Goal: Task Accomplishment & Management: Use online tool/utility

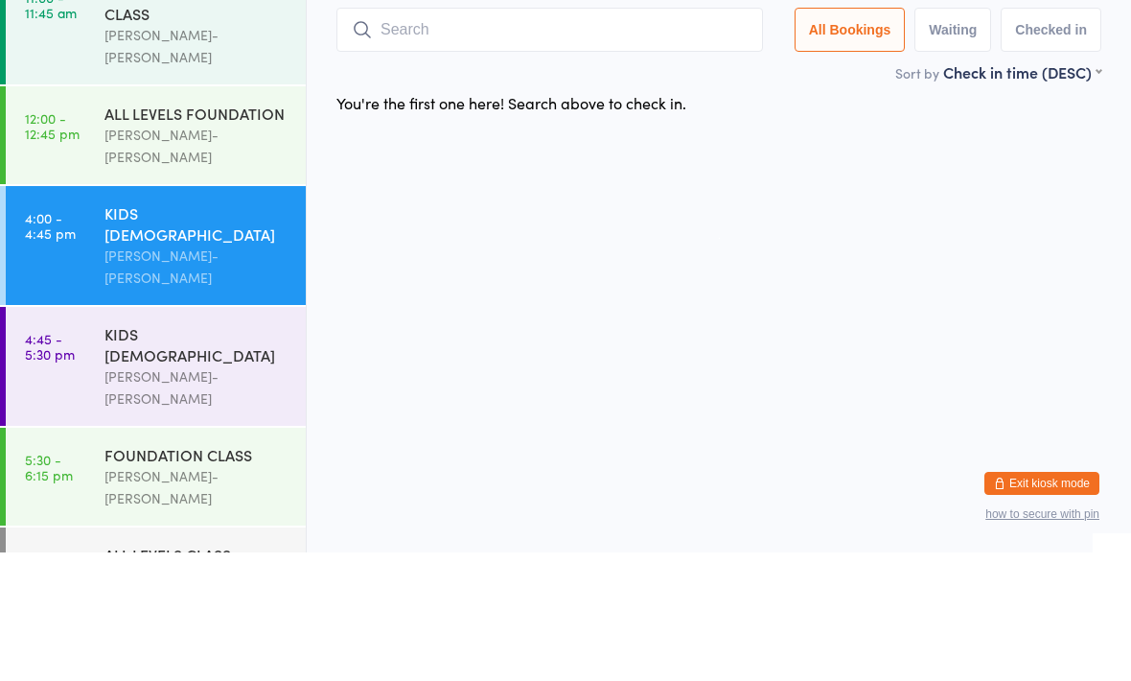
click at [254, 315] on div "KIDS [DEMOGRAPHIC_DATA] [PERSON_NAME]-[PERSON_NAME]" at bounding box center [205, 374] width 201 height 119
click at [519, 136] on input "search" at bounding box center [550, 158] width 427 height 44
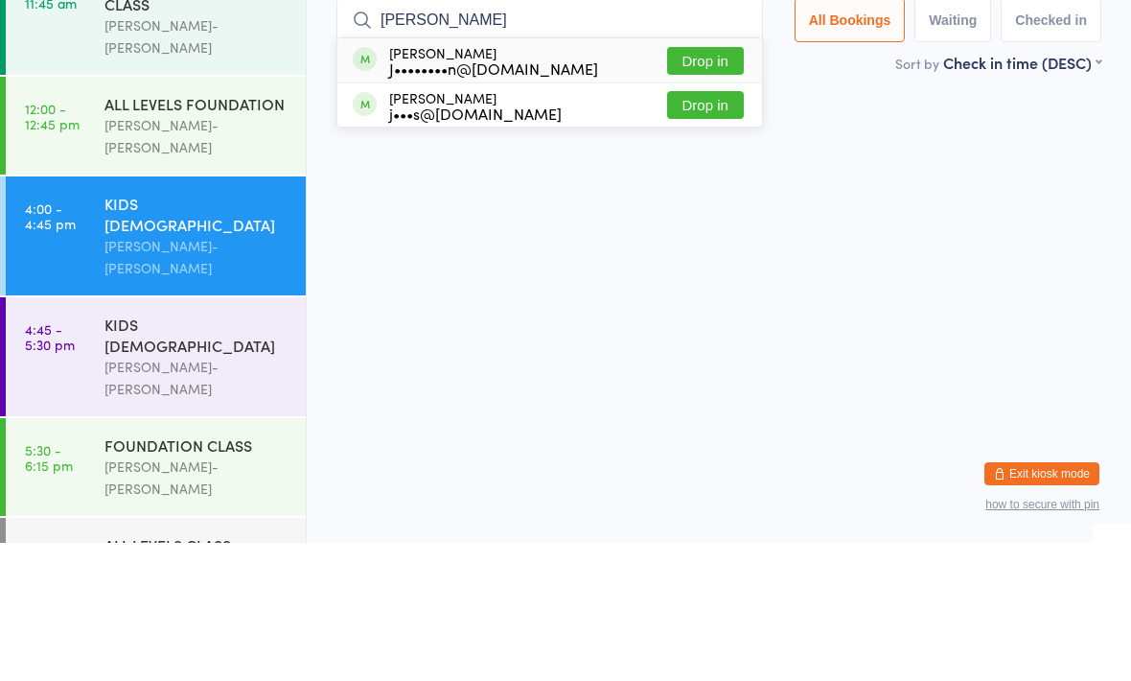
type input "[PERSON_NAME]"
click at [698, 185] on button "Drop in" at bounding box center [705, 199] width 77 height 28
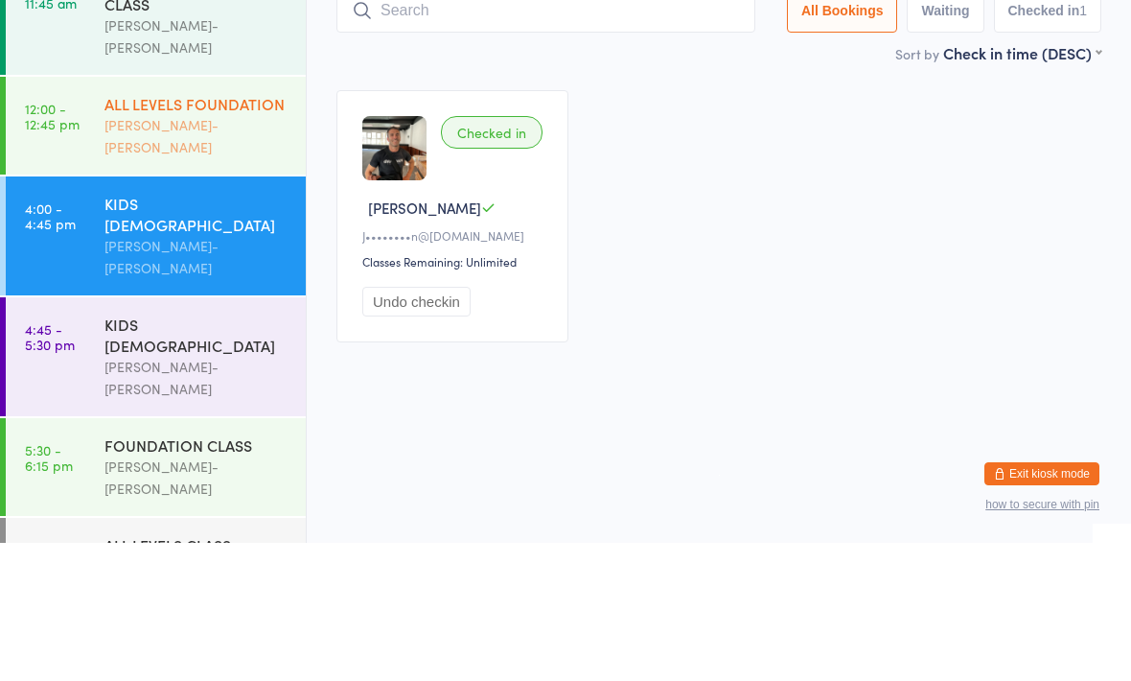
click at [228, 231] on div "ALL LEVELS FOUNDATION" at bounding box center [197, 241] width 185 height 21
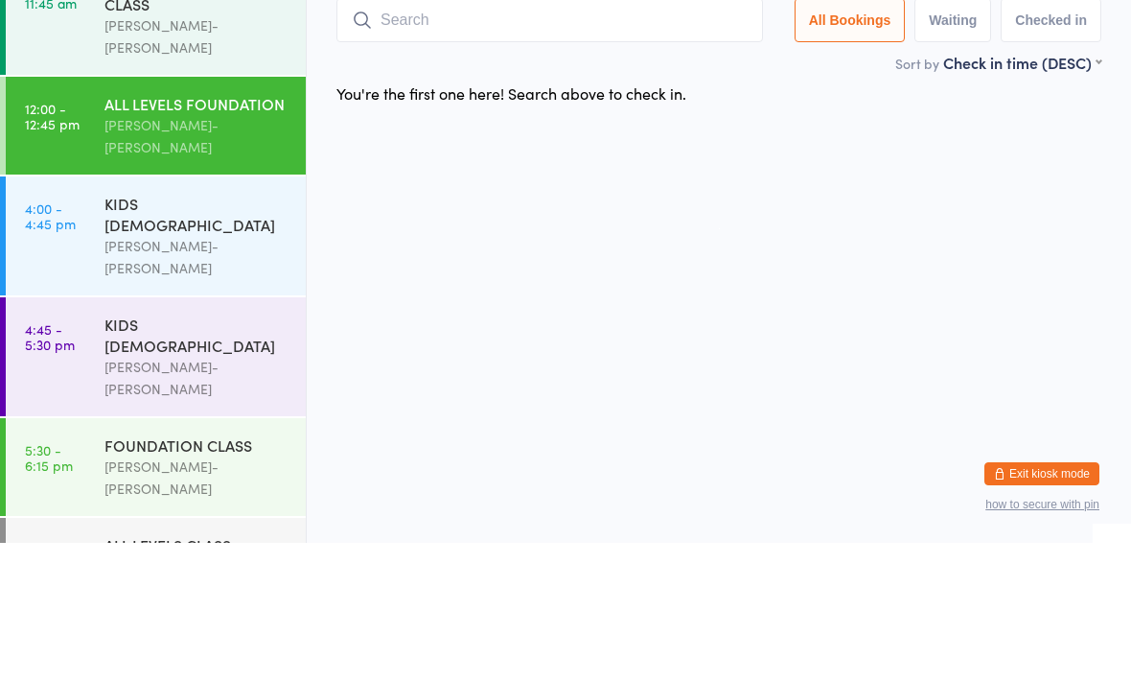
click at [508, 136] on input "search" at bounding box center [550, 158] width 427 height 44
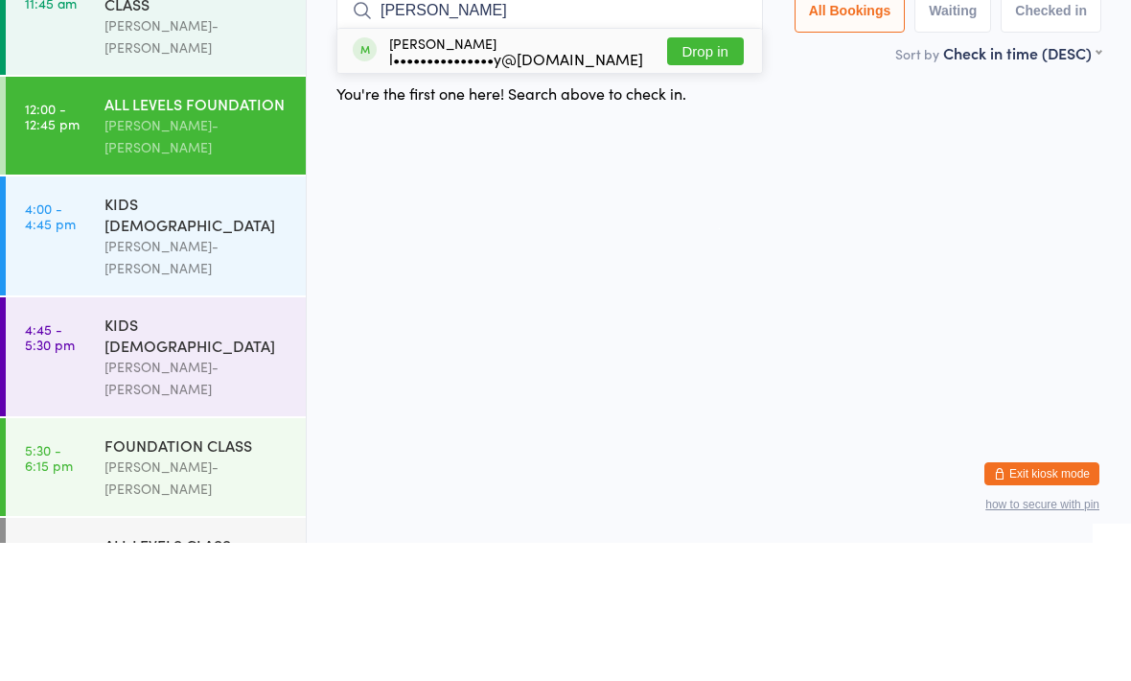
type input "[PERSON_NAME]"
click at [699, 175] on button "Drop in" at bounding box center [705, 189] width 77 height 28
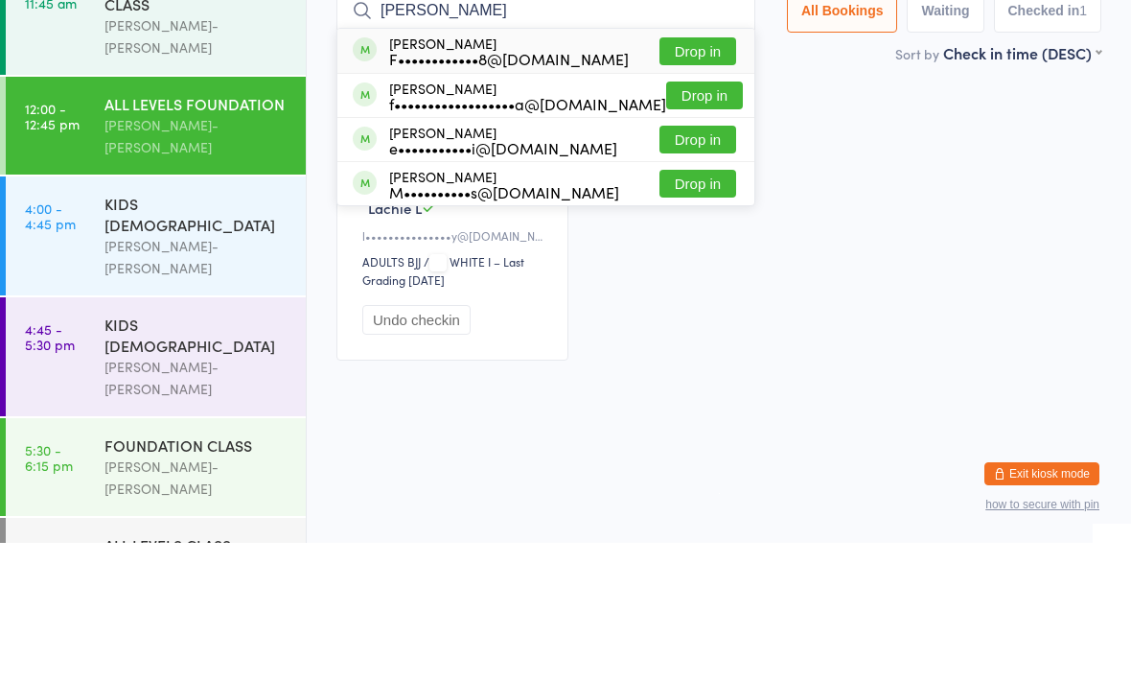
type input "[PERSON_NAME]"
click at [553, 189] on div "F••••••••••••8@[DOMAIN_NAME]" at bounding box center [509, 196] width 240 height 15
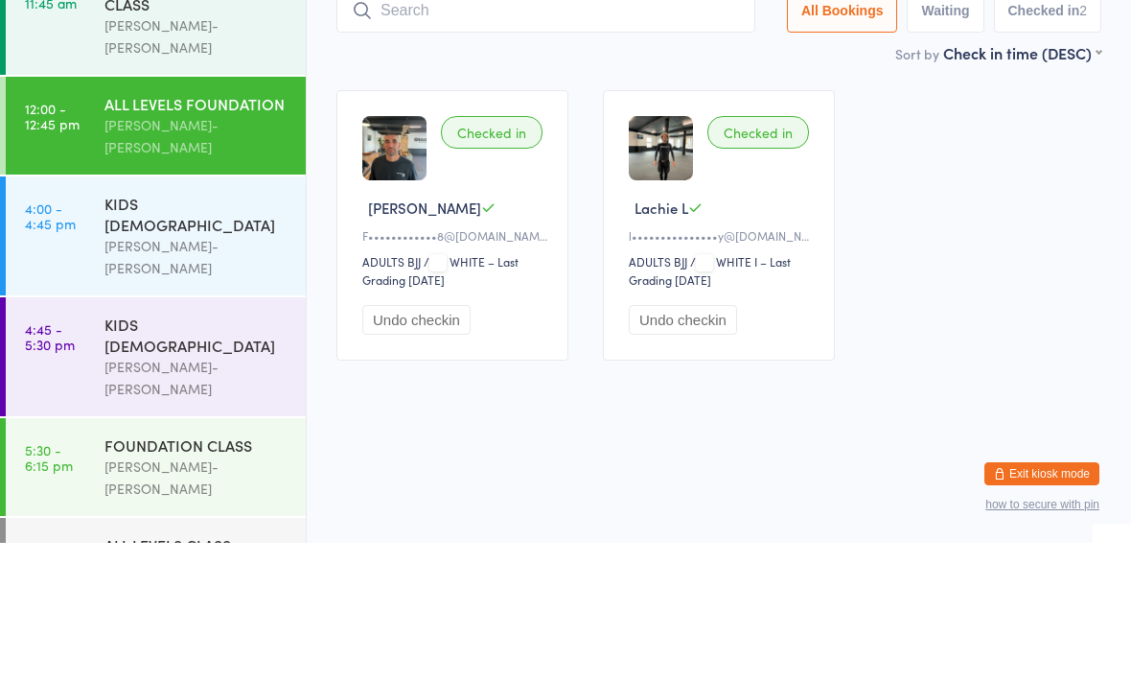
click at [503, 283] on div "Checked in" at bounding box center [492, 270] width 102 height 33
click at [406, 308] on img at bounding box center [394, 286] width 64 height 64
click at [412, 406] on select "ADULTS BJJ" at bounding box center [410, 400] width 96 height 18
click at [651, 143] on input "search" at bounding box center [546, 149] width 419 height 44
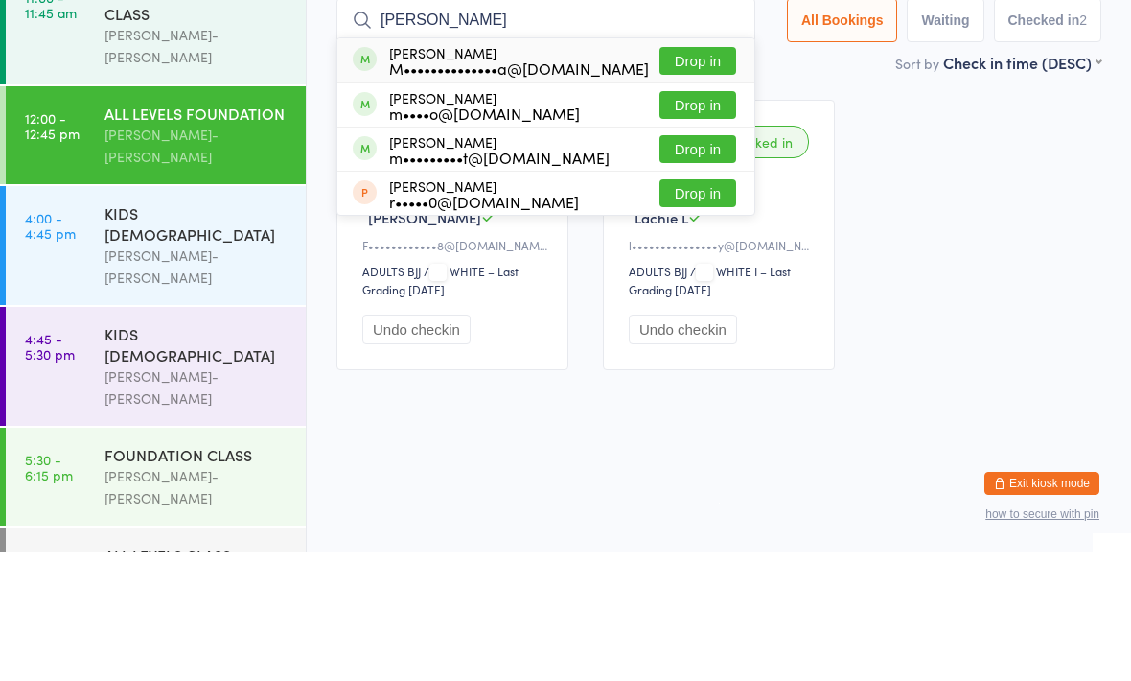
type input "[PERSON_NAME]"
click at [698, 175] on button "Drop in" at bounding box center [698, 189] width 77 height 28
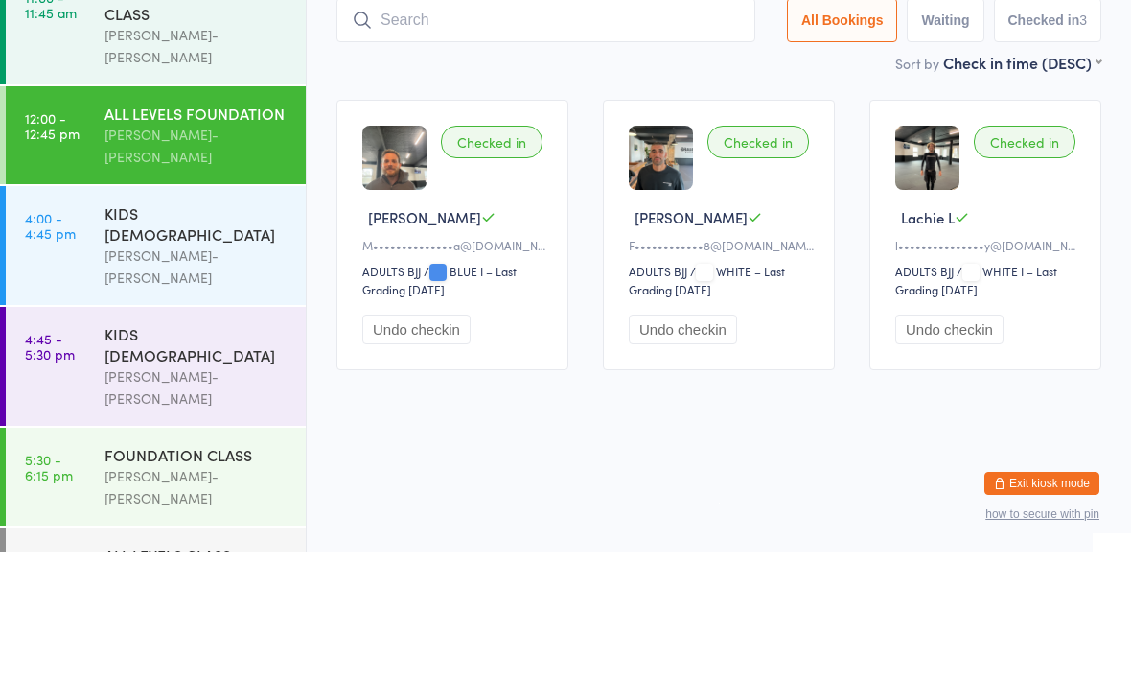
click at [571, 127] on input "search" at bounding box center [546, 149] width 419 height 44
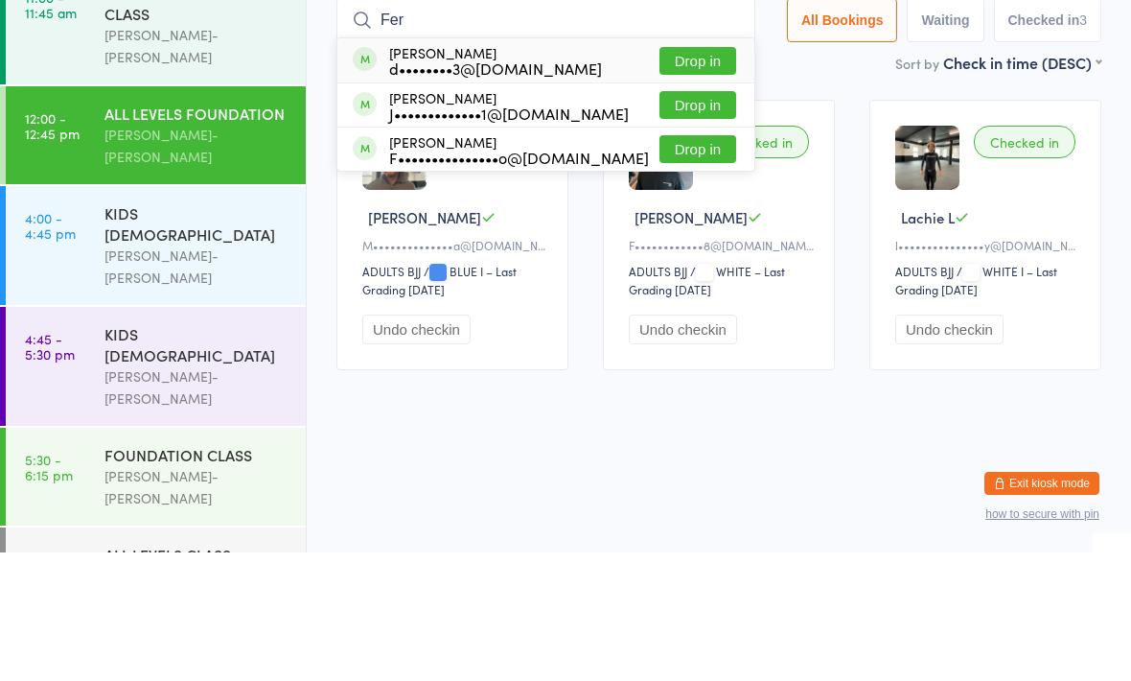
type input "Fer"
click at [680, 264] on button "Drop in" at bounding box center [698, 278] width 77 height 28
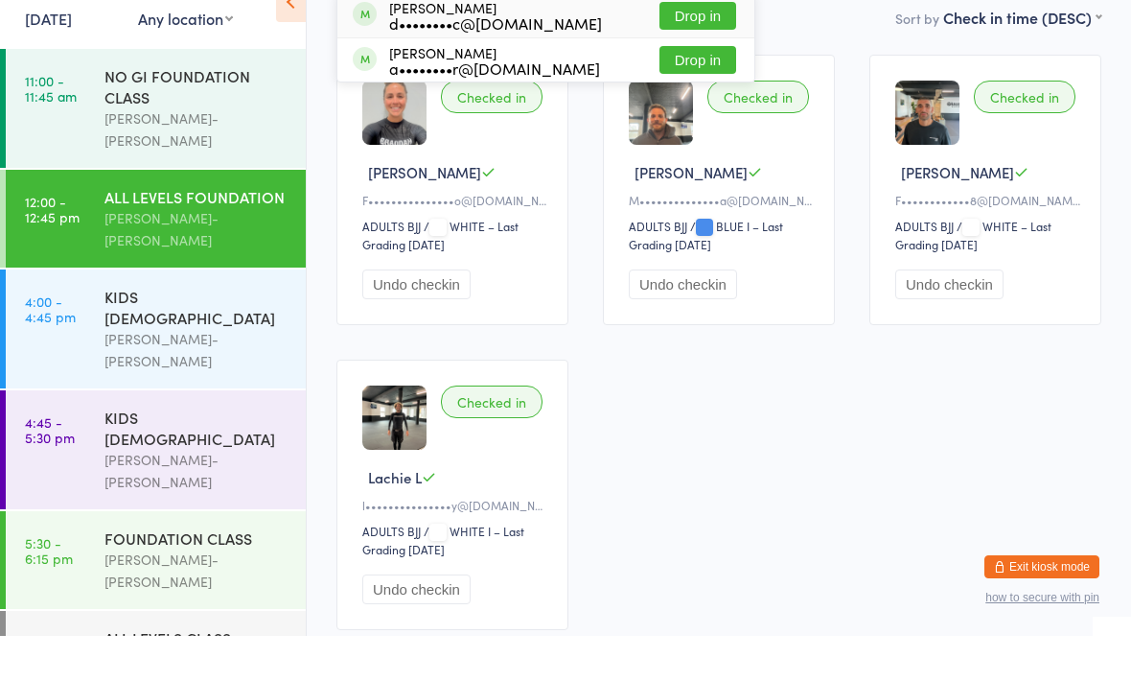
type input "S"
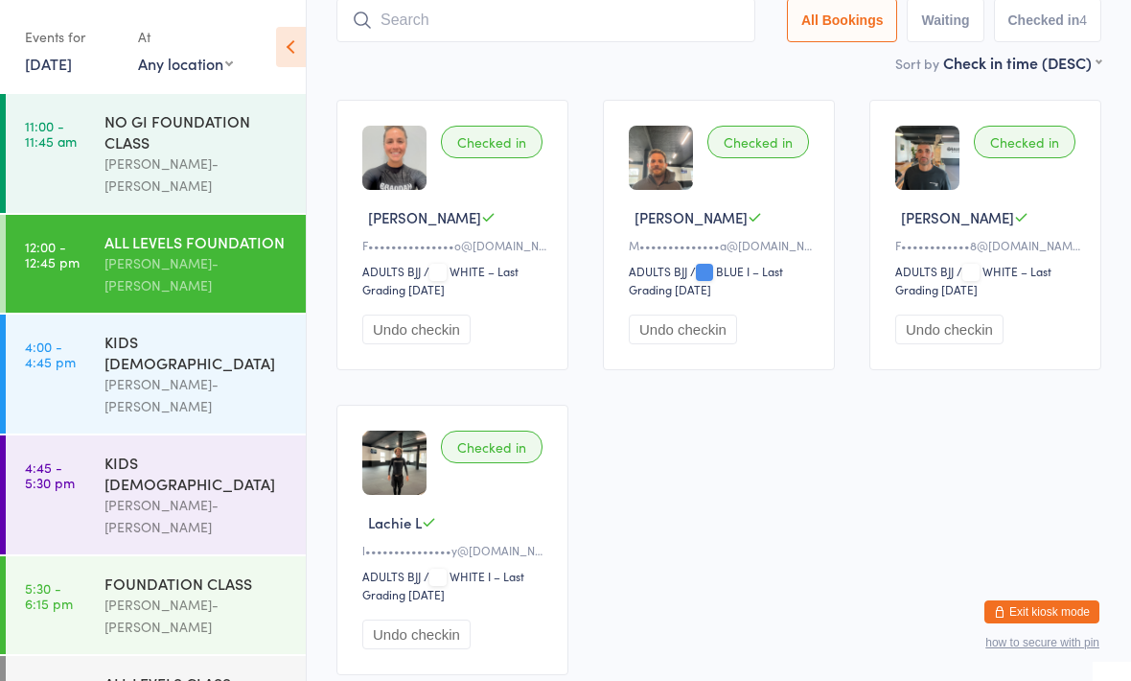
type input "St"
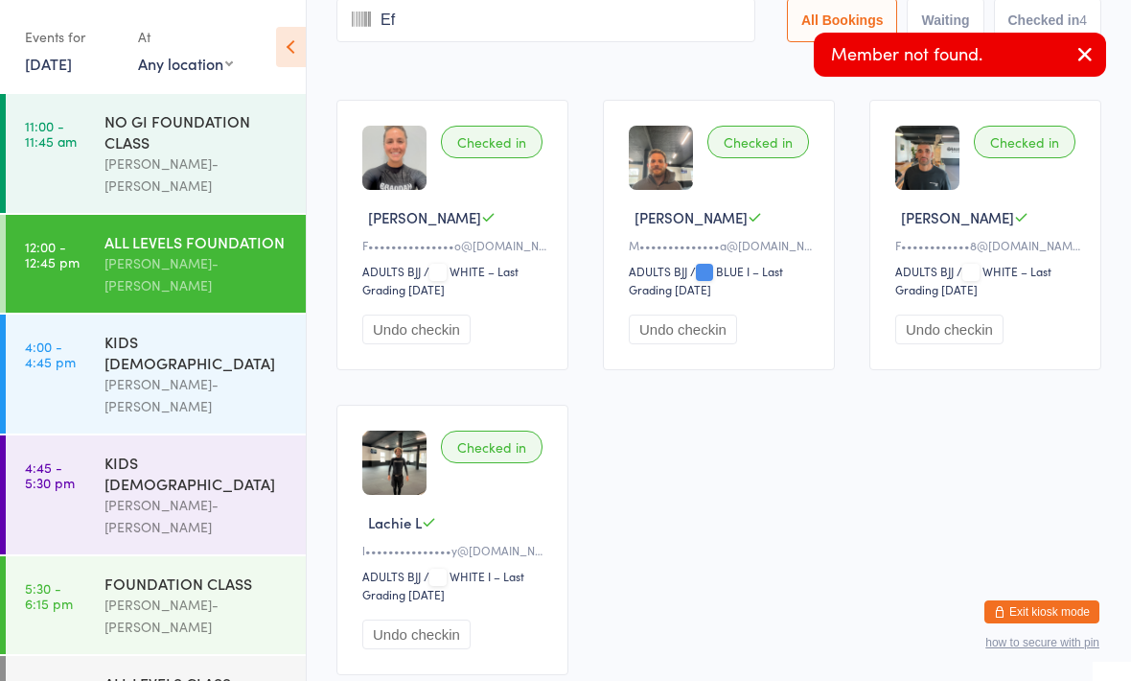
type input "Efa"
type input "No"
type input "St"
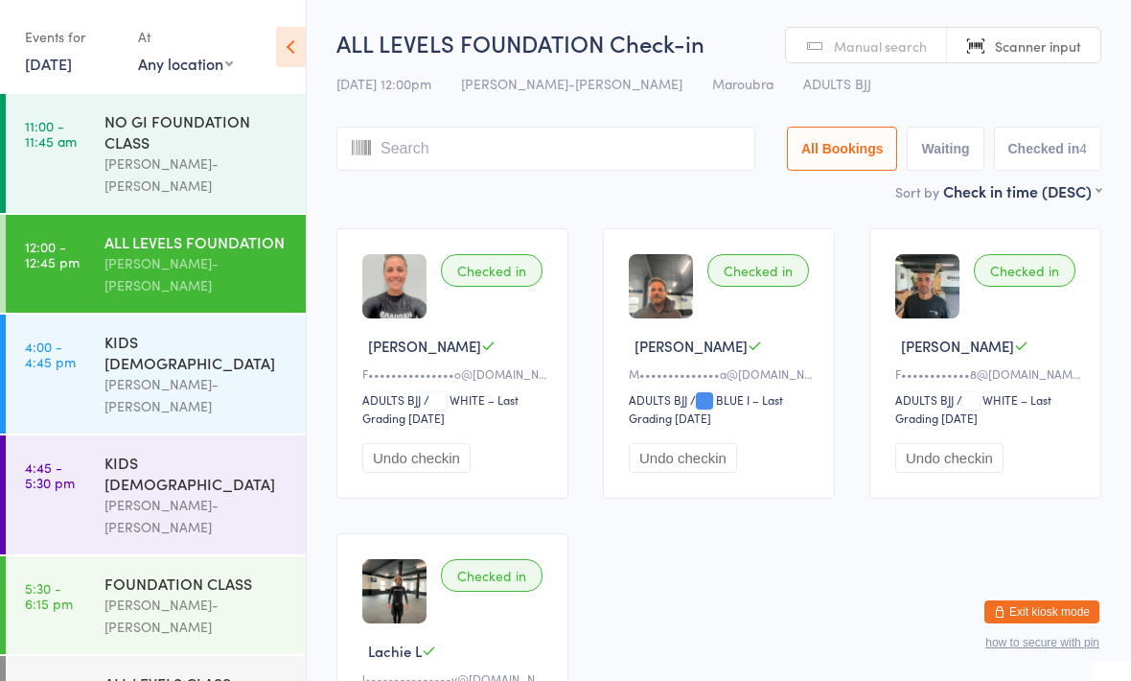
click at [847, 201] on div "Sort by Check in time (DESC) First name (ASC) First name (DESC) Last name (ASC)…" at bounding box center [719, 190] width 765 height 21
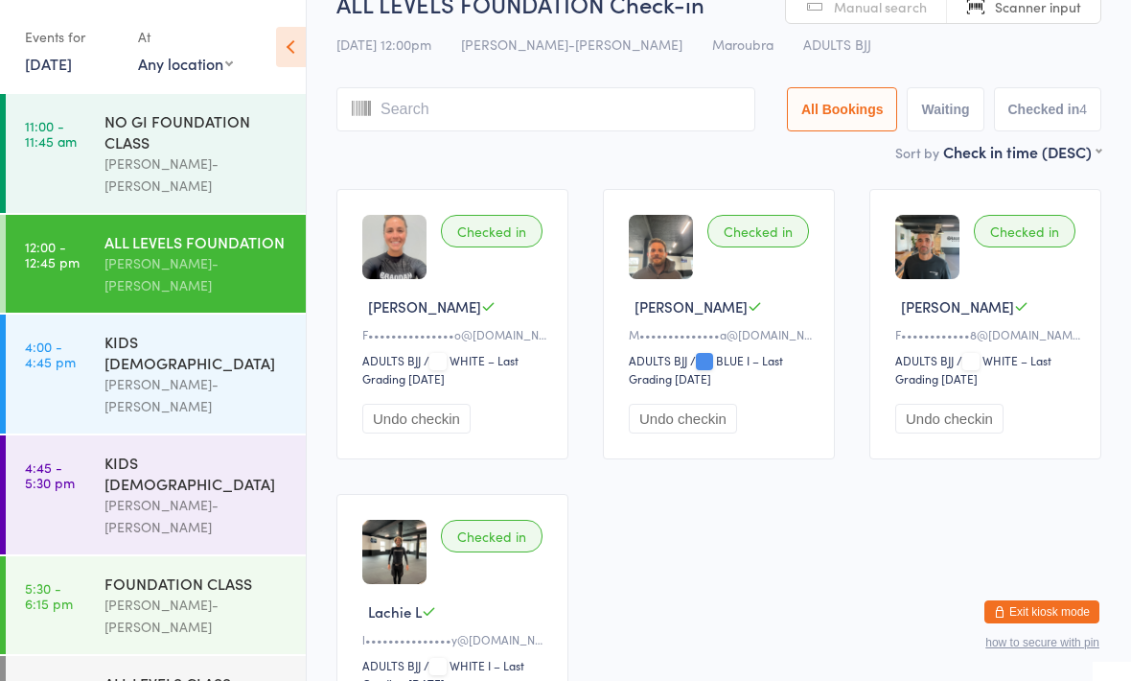
scroll to position [39, 0]
click at [623, 106] on input "search" at bounding box center [546, 109] width 419 height 44
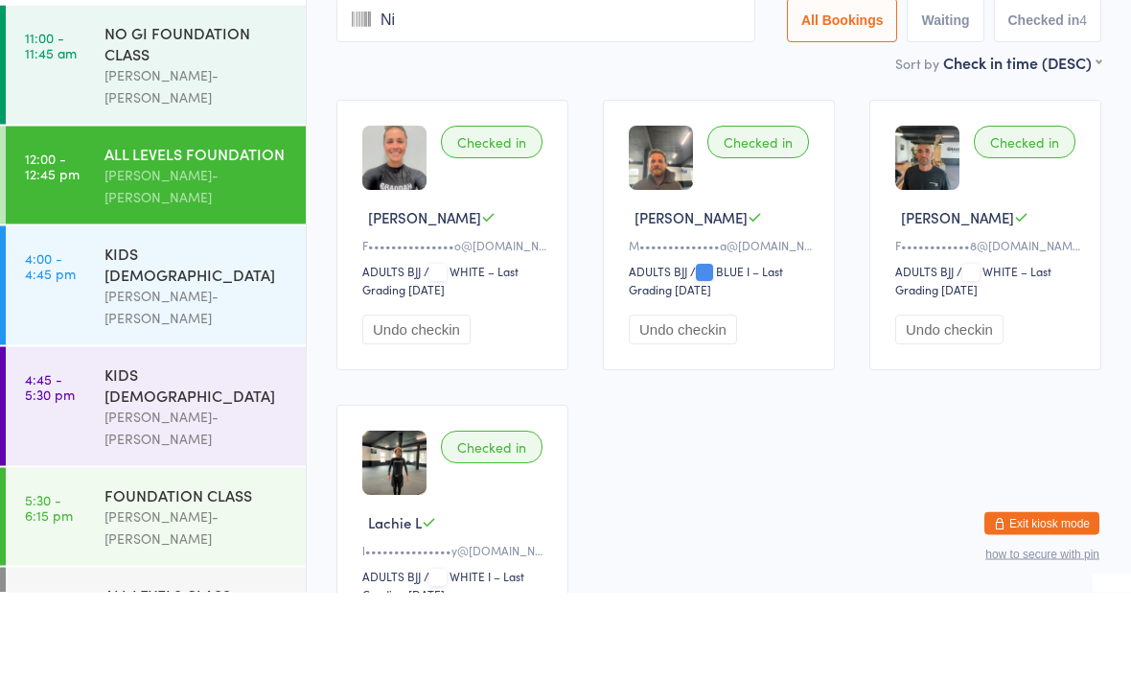
type input "Nii"
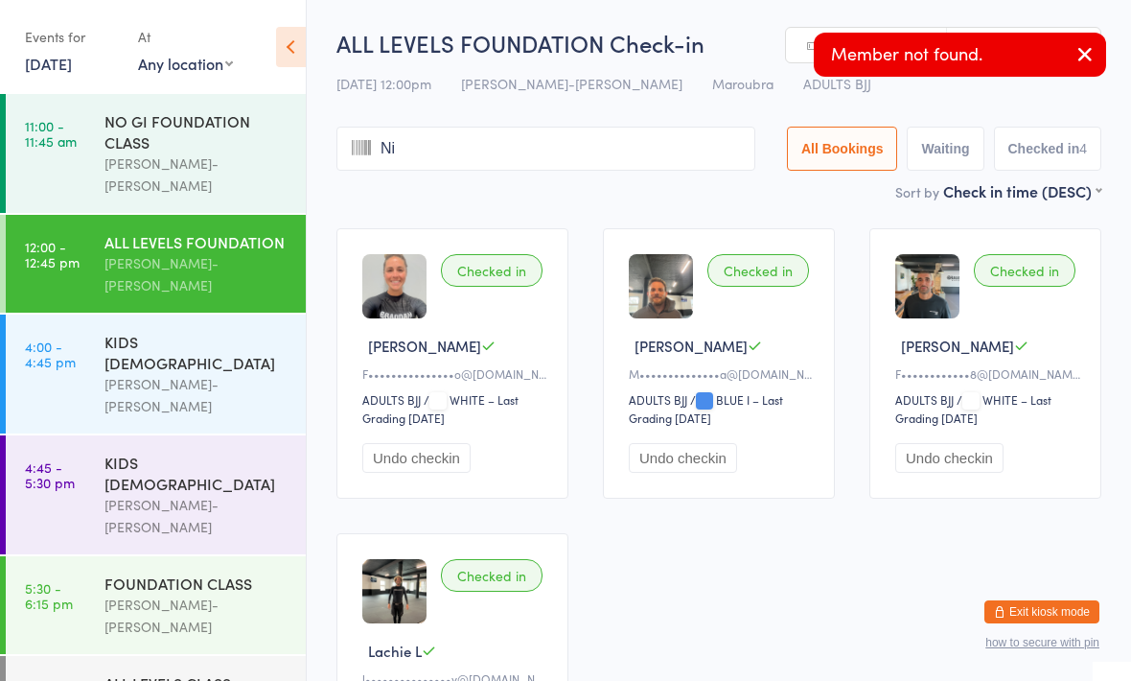
type input "Nic"
type input "O"
type input "Ni"
click at [1085, 53] on icon "button" at bounding box center [1085, 54] width 23 height 24
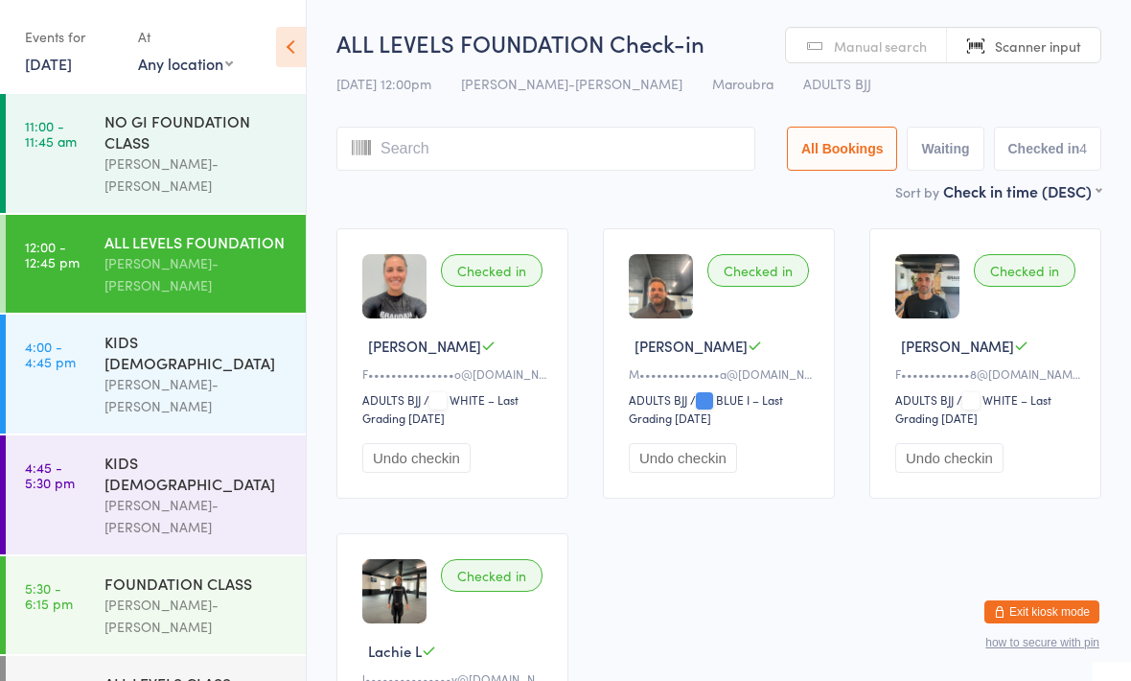
click at [549, 148] on input "search" at bounding box center [546, 149] width 419 height 44
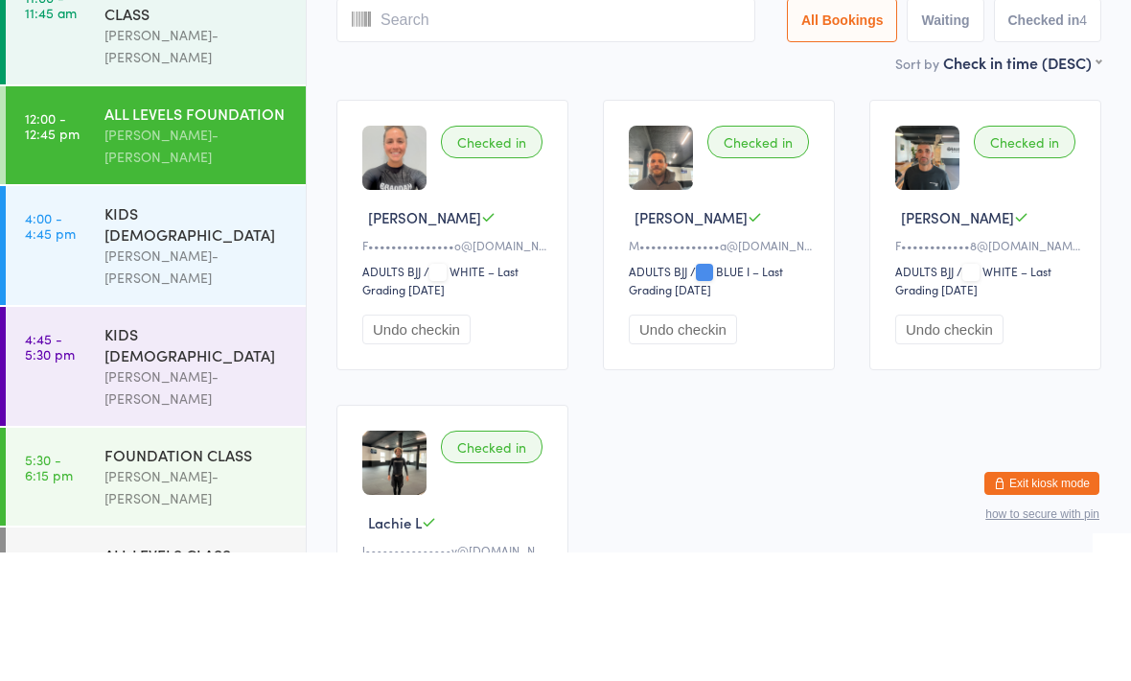
type input "N"
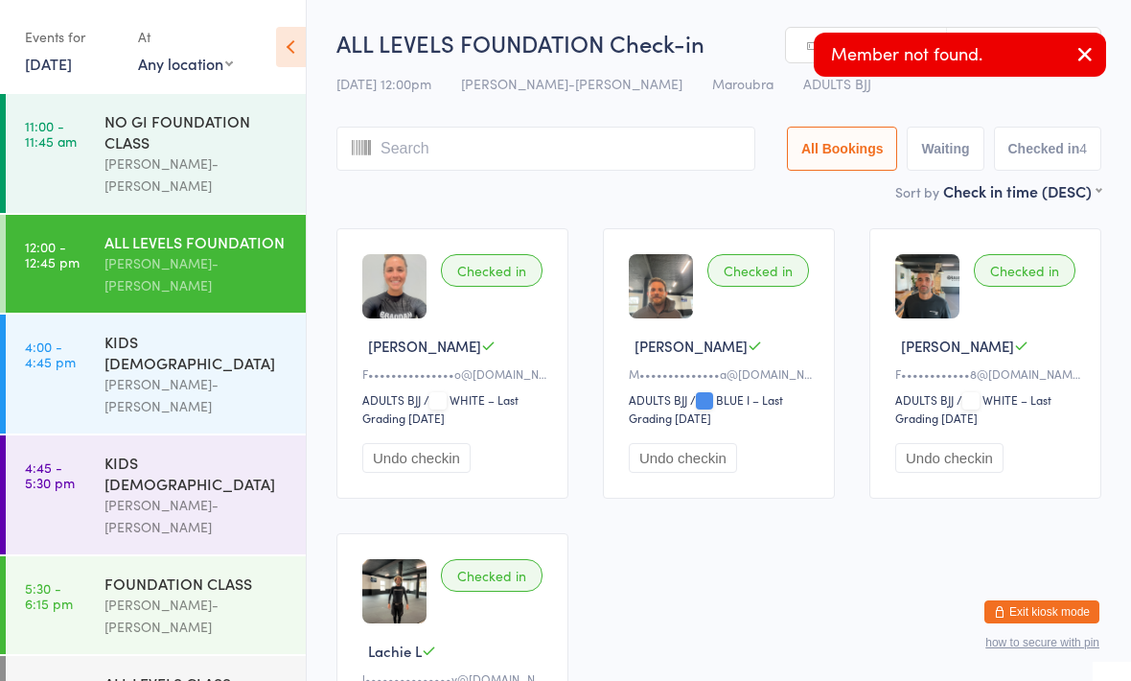
click at [349, 157] on input "search" at bounding box center [546, 149] width 419 height 44
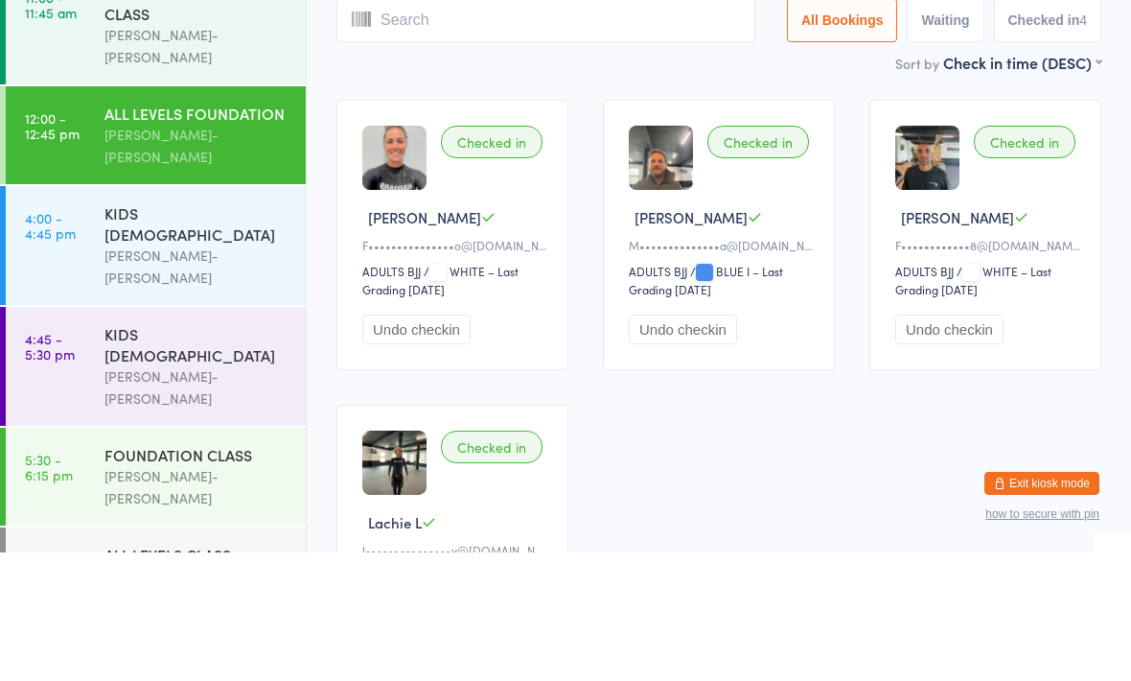
click at [218, 252] on div "[PERSON_NAME]-[PERSON_NAME]" at bounding box center [197, 274] width 185 height 44
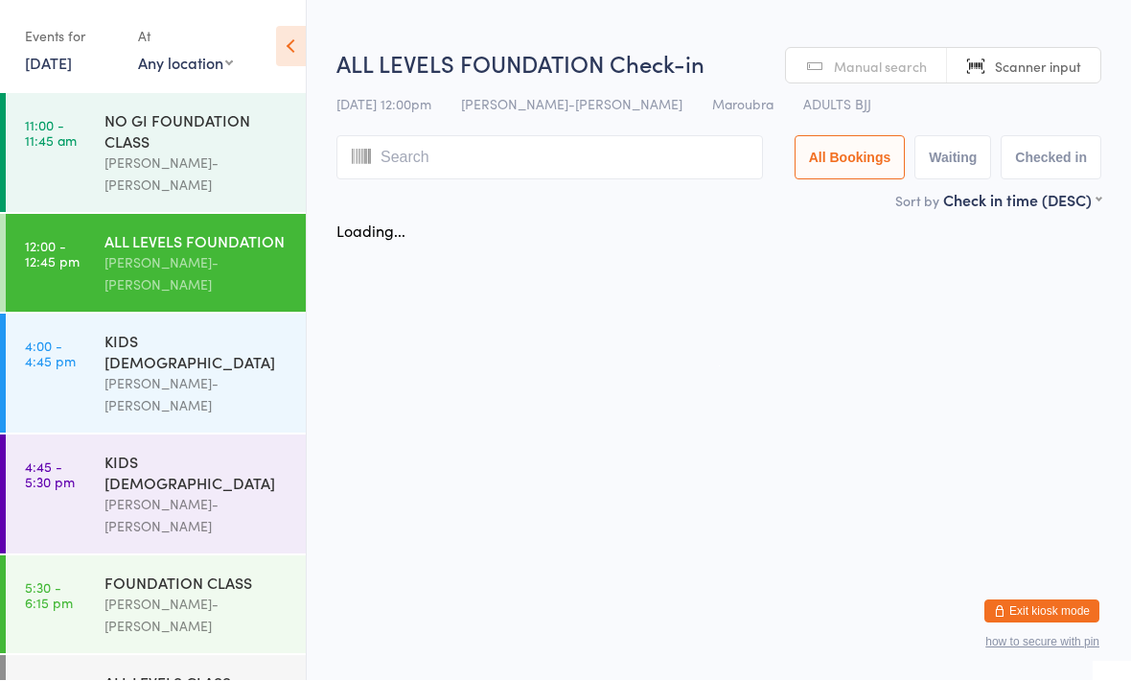
scroll to position [1, 0]
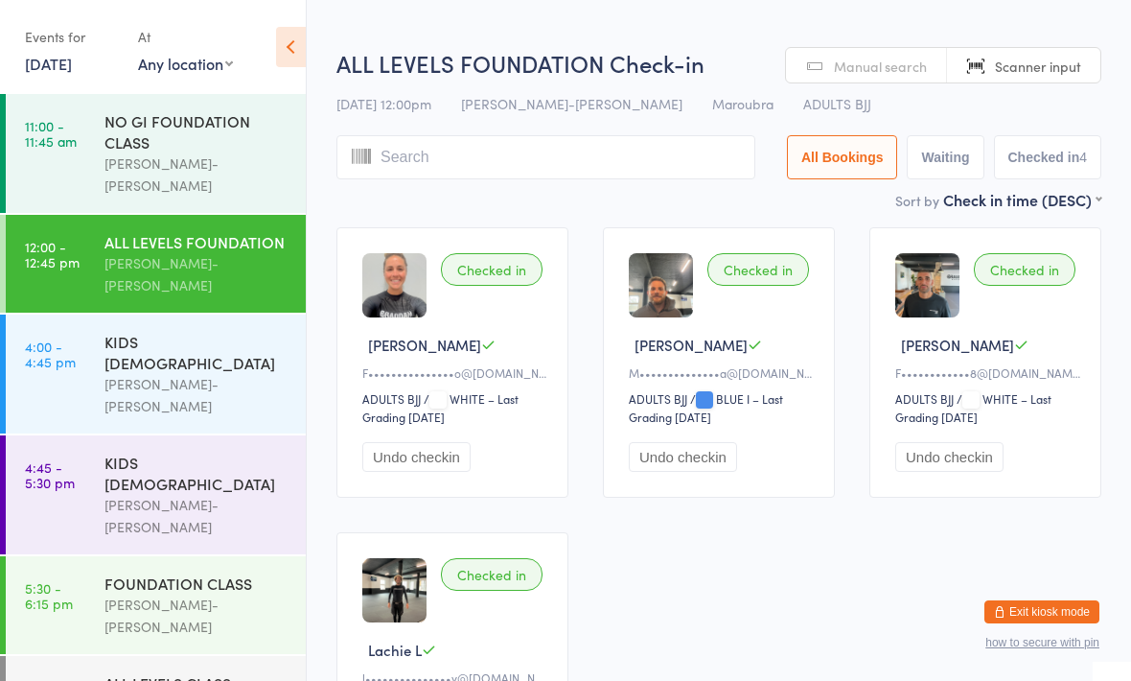
click at [616, 163] on input "search" at bounding box center [546, 157] width 419 height 44
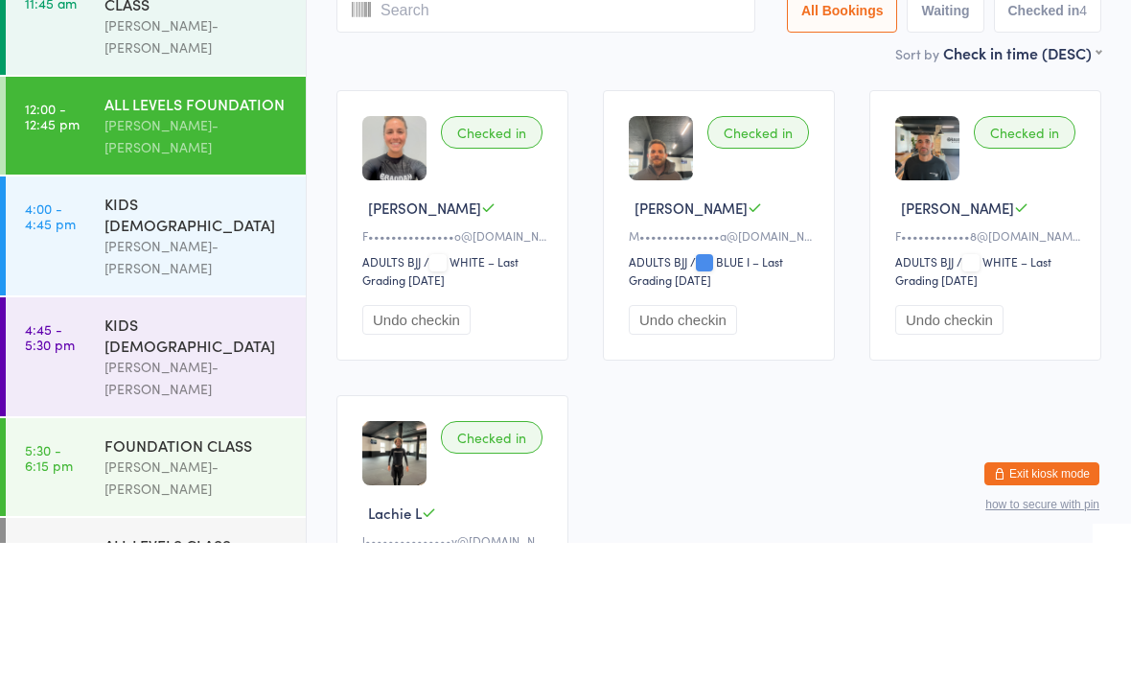
click at [854, 223] on div "Checked in Fernanda P F•••••••••••••••o@[DOMAIN_NAME] ADULTS BJJ ADULTS BJJ / W…" at bounding box center [719, 516] width 800 height 610
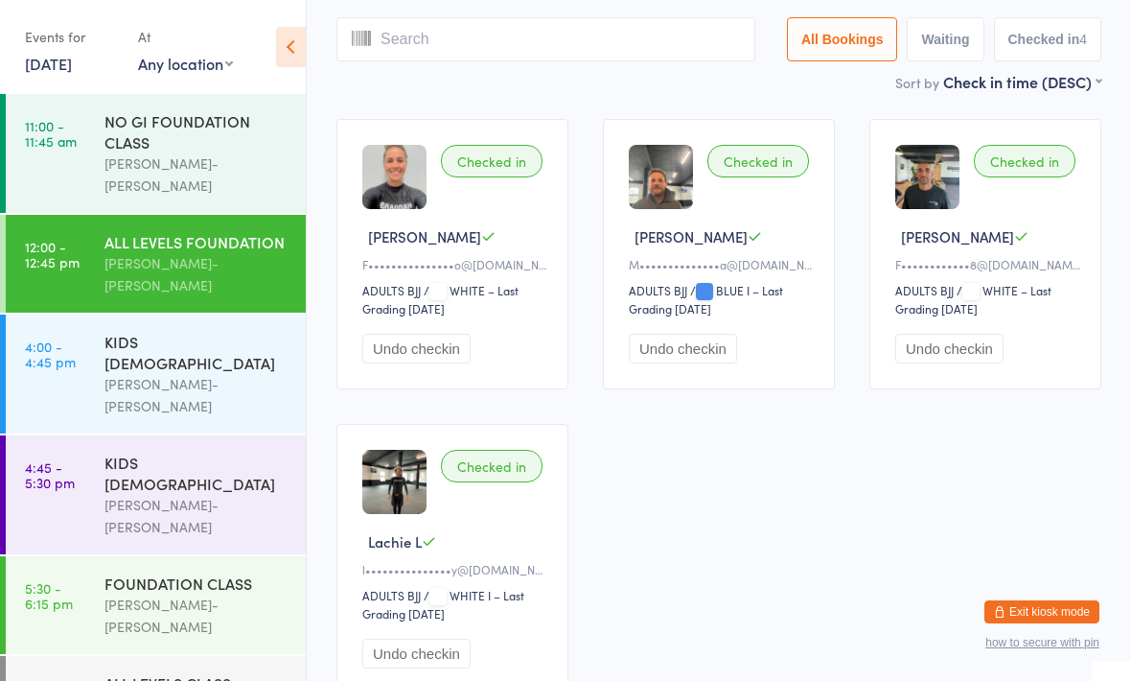
scroll to position [106, 0]
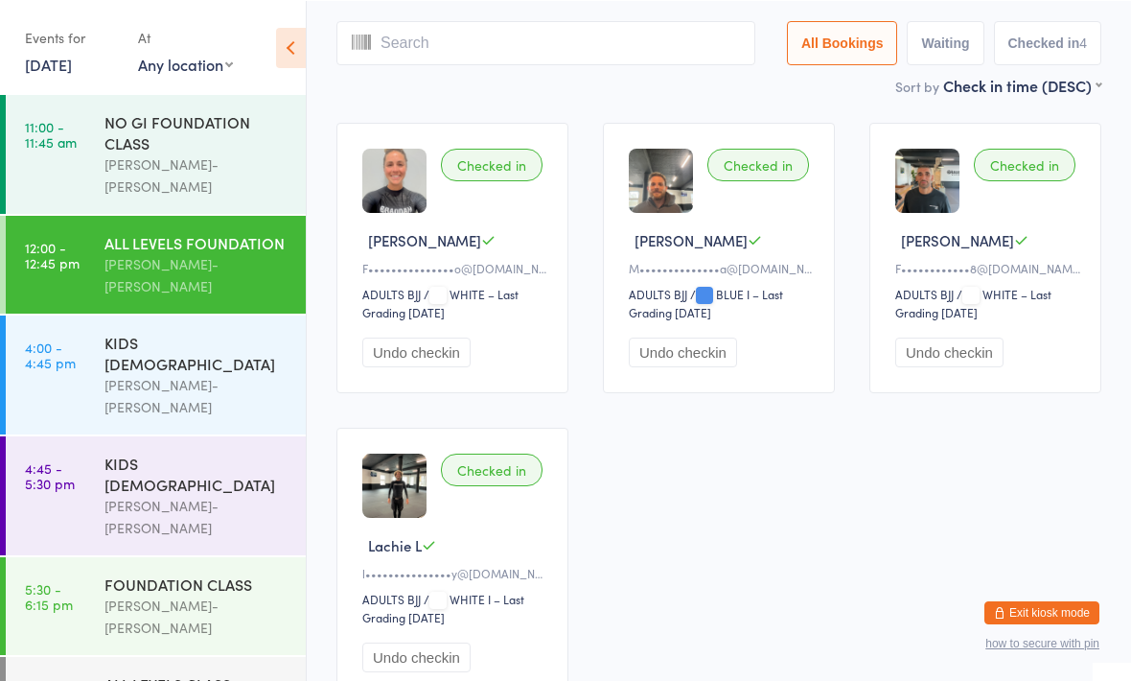
click at [534, 57] on input "search" at bounding box center [546, 42] width 419 height 44
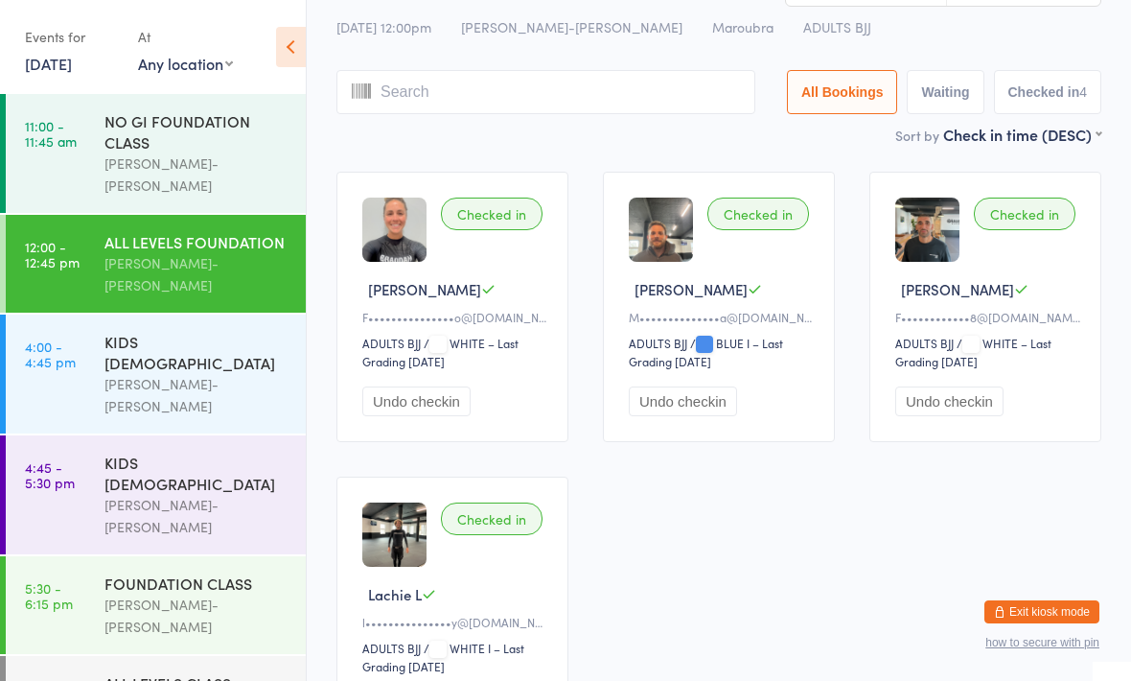
scroll to position [45, 0]
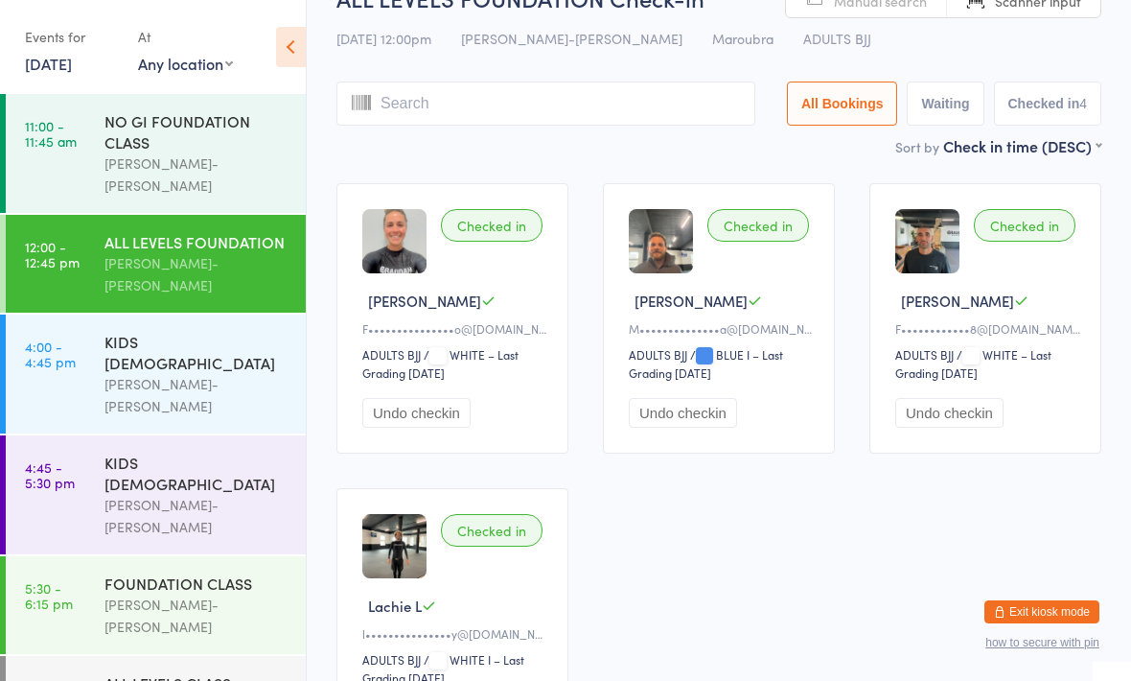
click at [1048, 108] on button "Checked in 4" at bounding box center [1048, 104] width 108 height 44
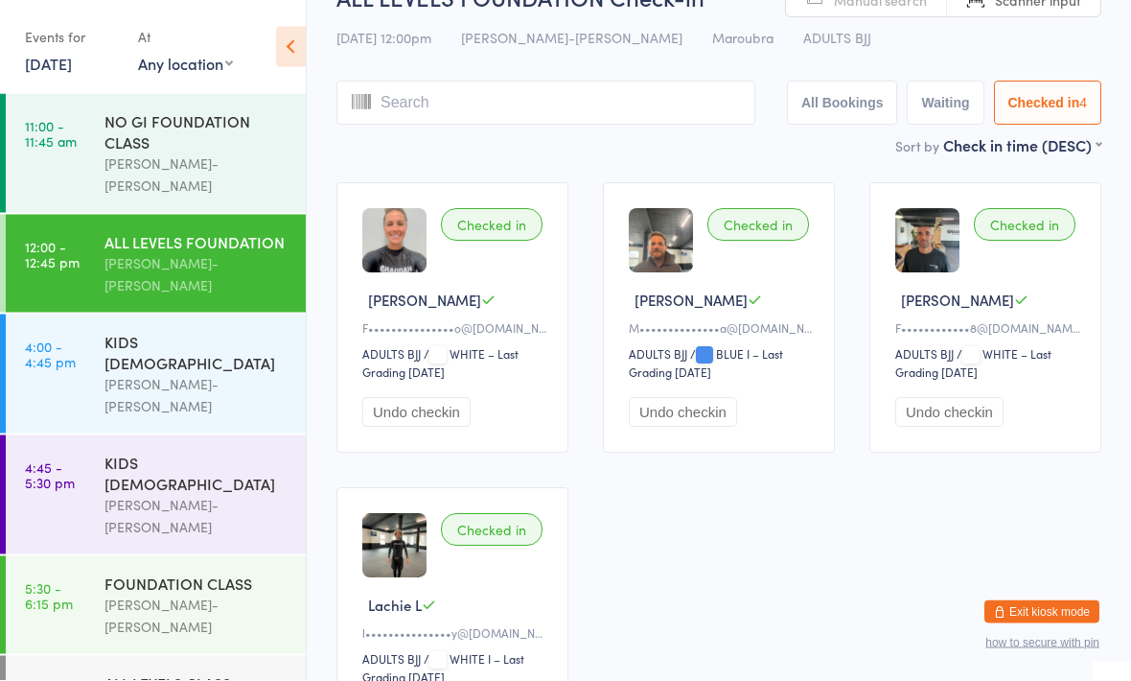
click at [597, 97] on input "search" at bounding box center [546, 104] width 419 height 44
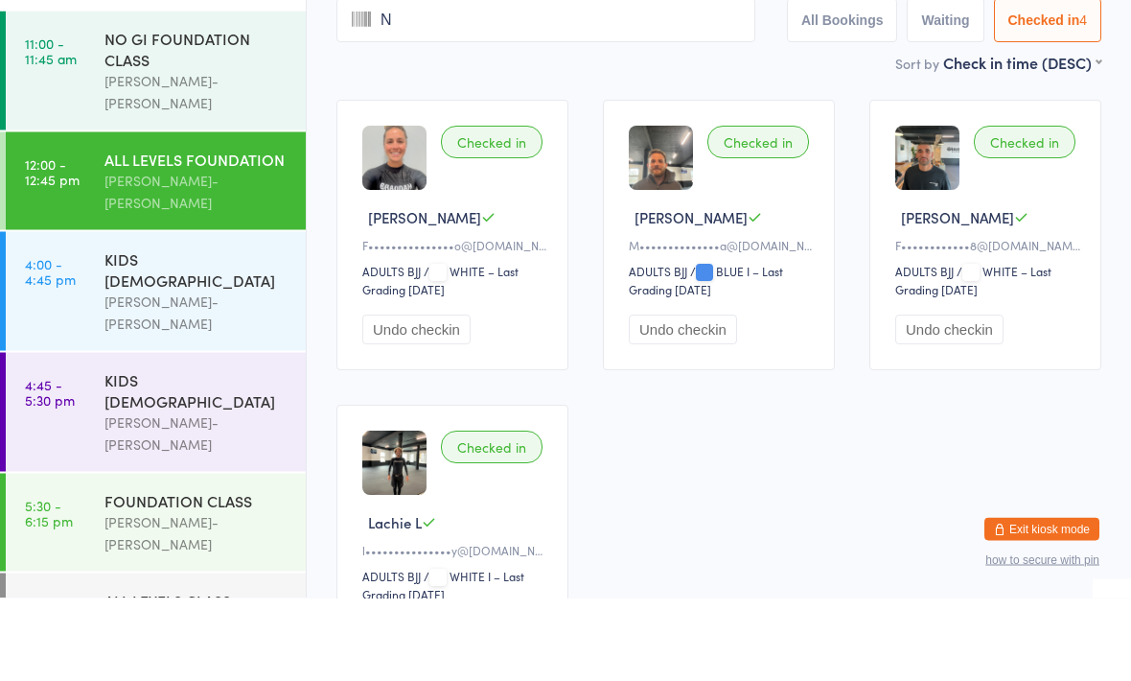
type input "Ni"
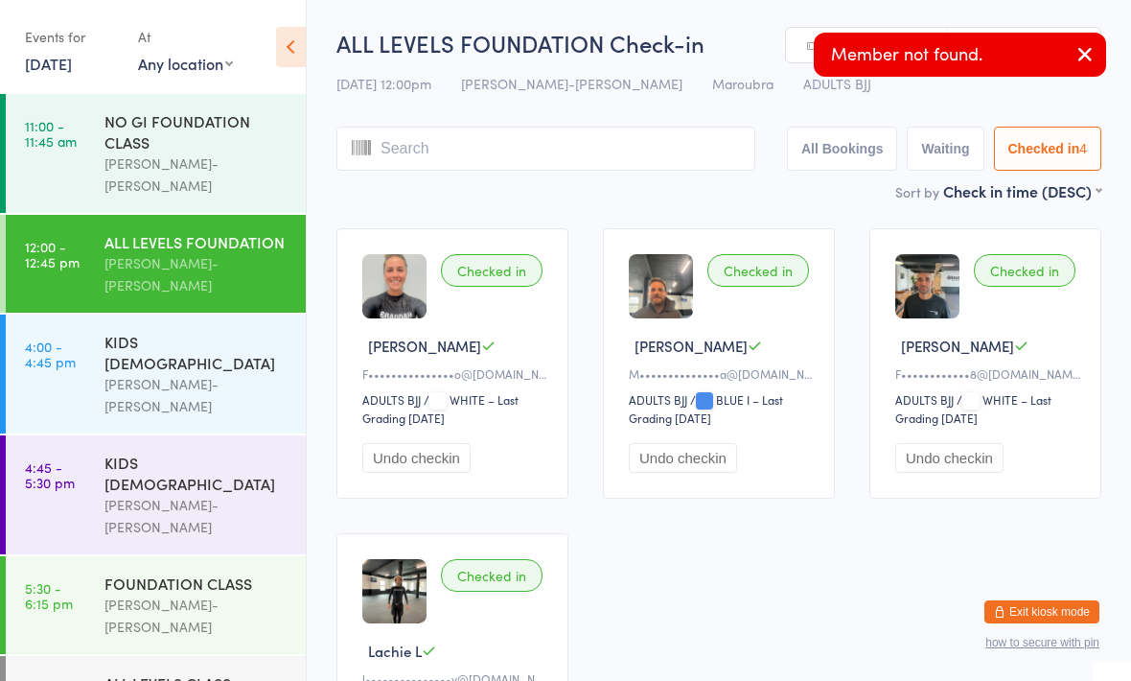
click at [1082, 45] on icon "button" at bounding box center [1085, 54] width 23 height 24
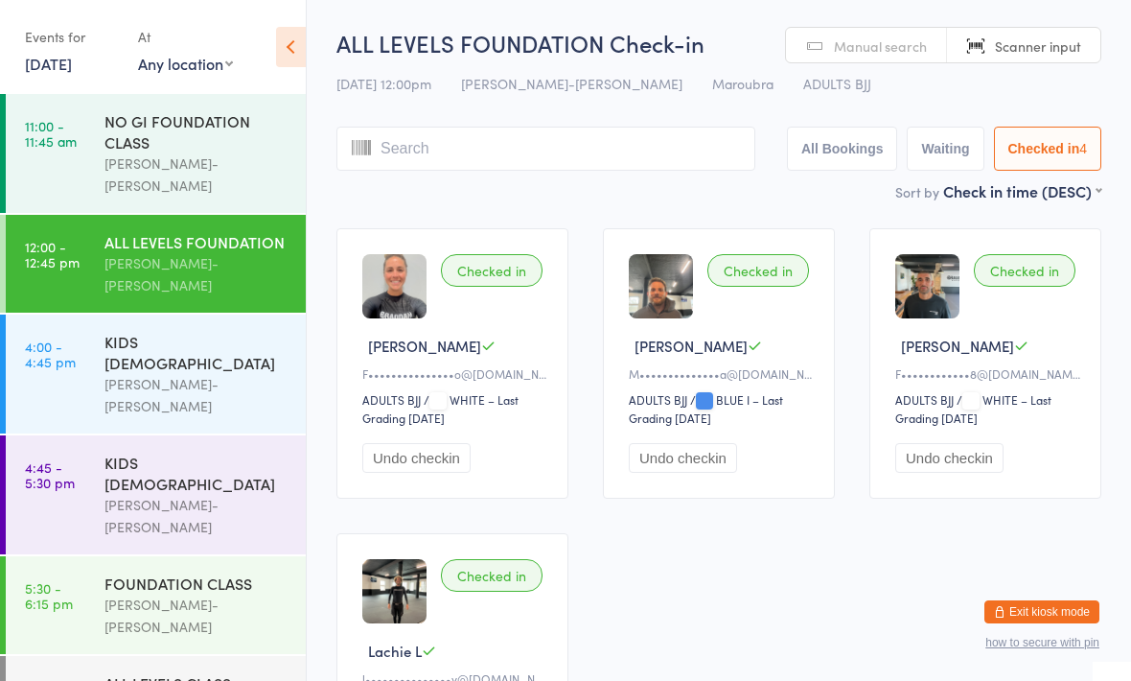
click at [911, 41] on span "Manual search" at bounding box center [880, 45] width 93 height 19
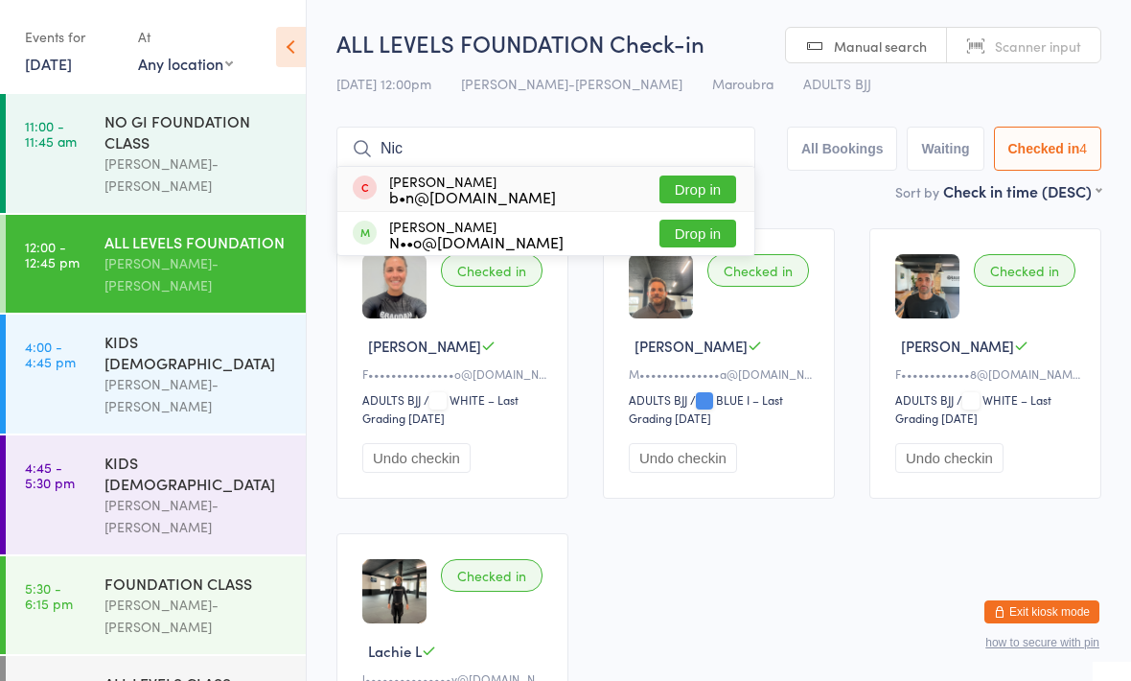
type input "Nic"
click at [693, 232] on button "Drop in" at bounding box center [698, 234] width 77 height 28
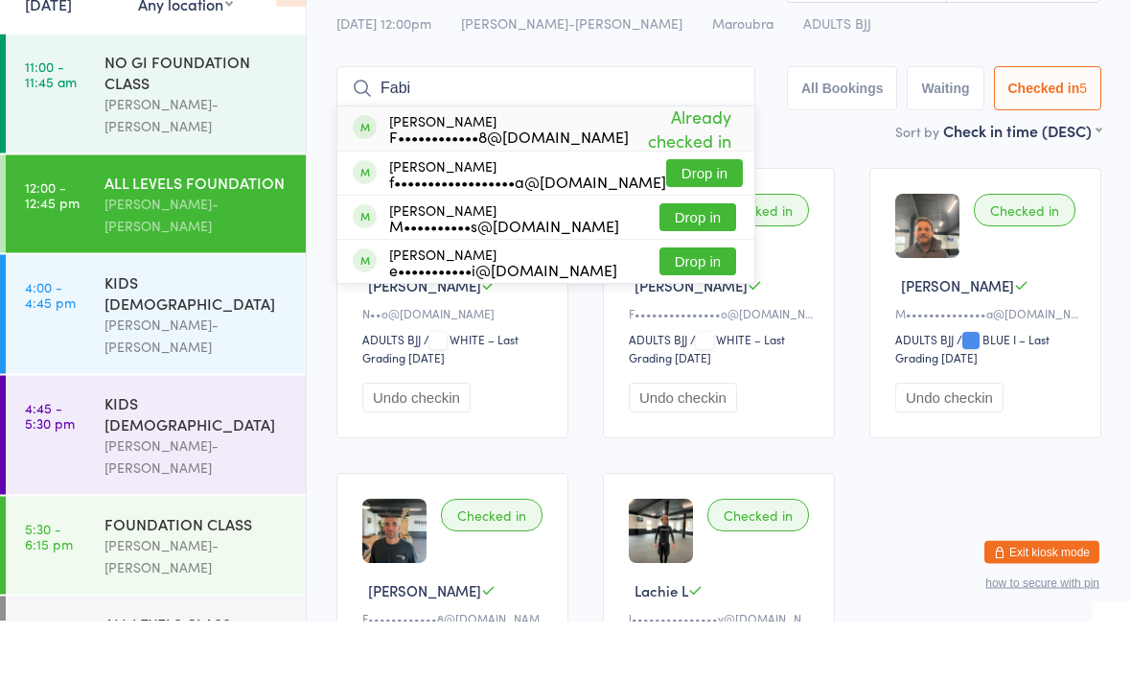
type input "Fabi"
click at [563, 189] on div "F••••••••••••8@[DOMAIN_NAME]" at bounding box center [509, 196] width 240 height 15
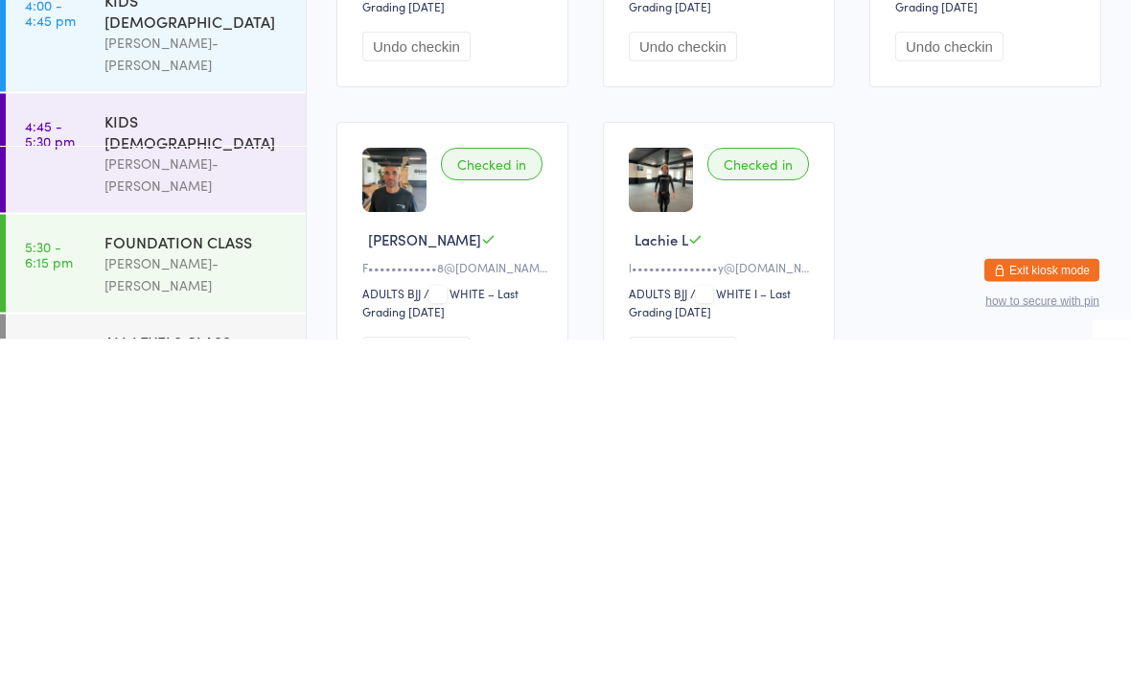
scroll to position [72, 0]
